Goal: Check status: Check status

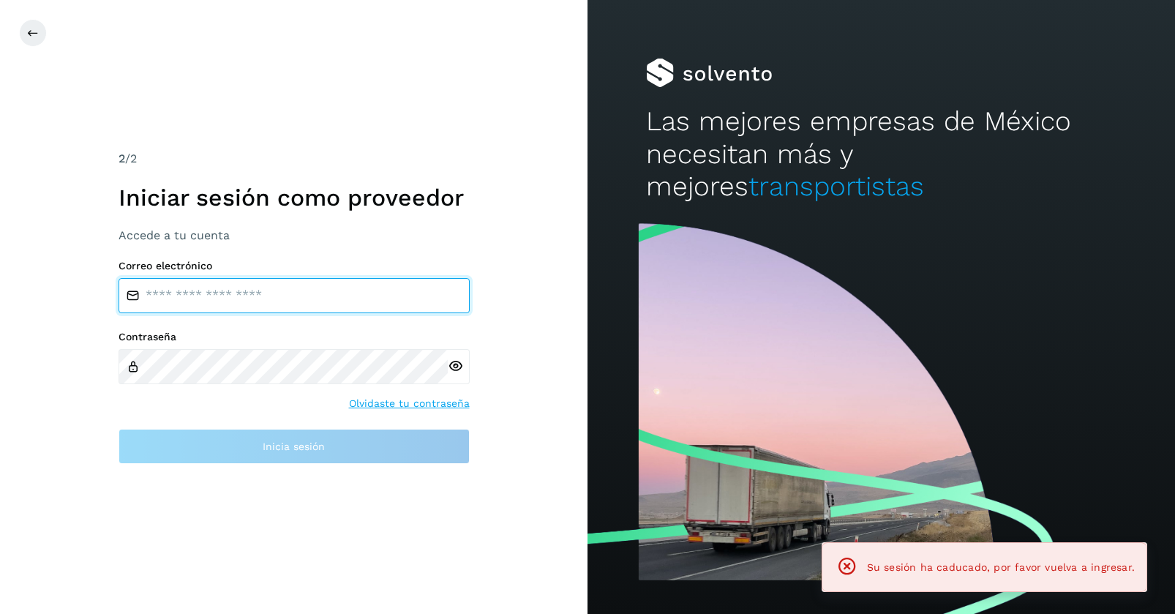
type input "**********"
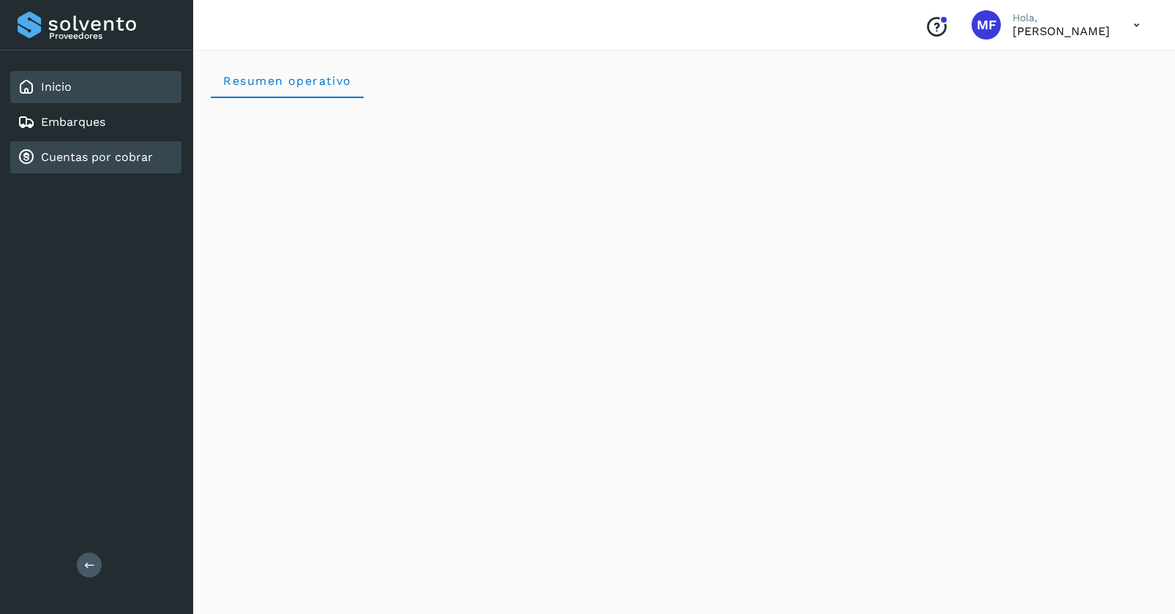
click at [70, 153] on link "Cuentas por cobrar" at bounding box center [97, 157] width 112 height 14
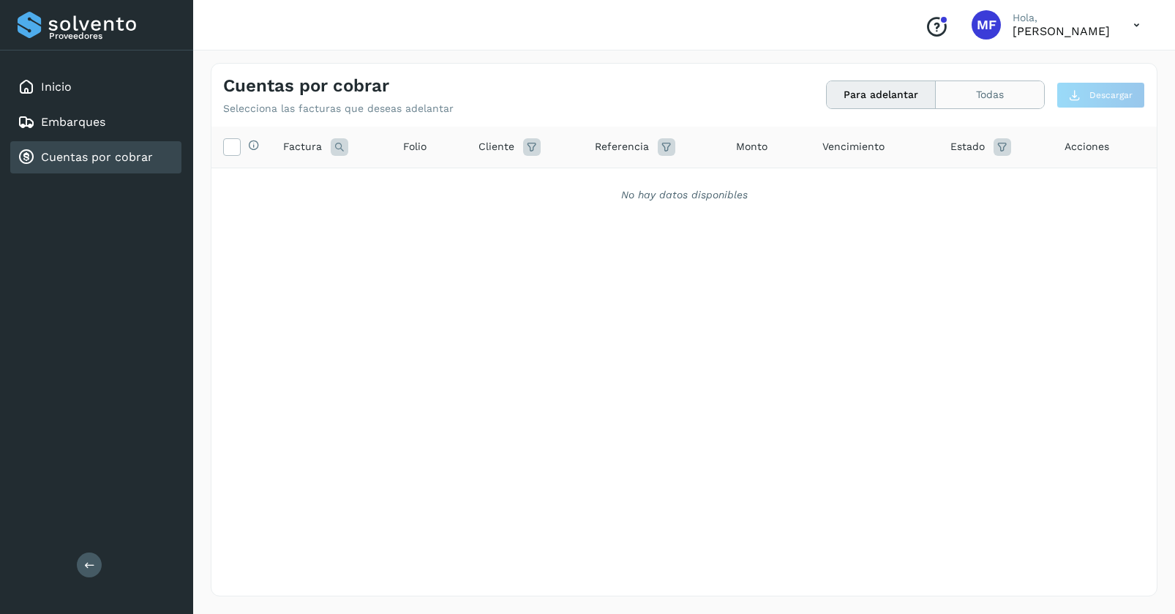
click at [965, 100] on button "Todas" at bounding box center [990, 94] width 108 height 27
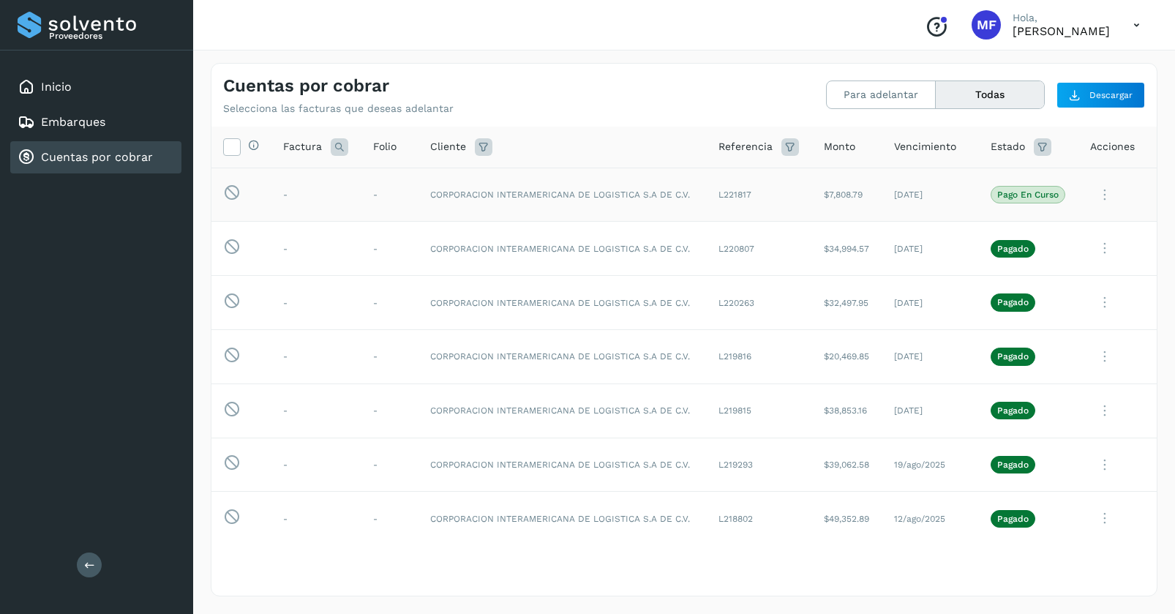
click at [1012, 193] on p "Pago en curso" at bounding box center [1028, 195] width 61 height 10
click at [56, 94] on link "Inicio" at bounding box center [56, 87] width 31 height 14
click at [53, 82] on link "Inicio" at bounding box center [56, 87] width 31 height 14
